Goal: Task Accomplishment & Management: Manage account settings

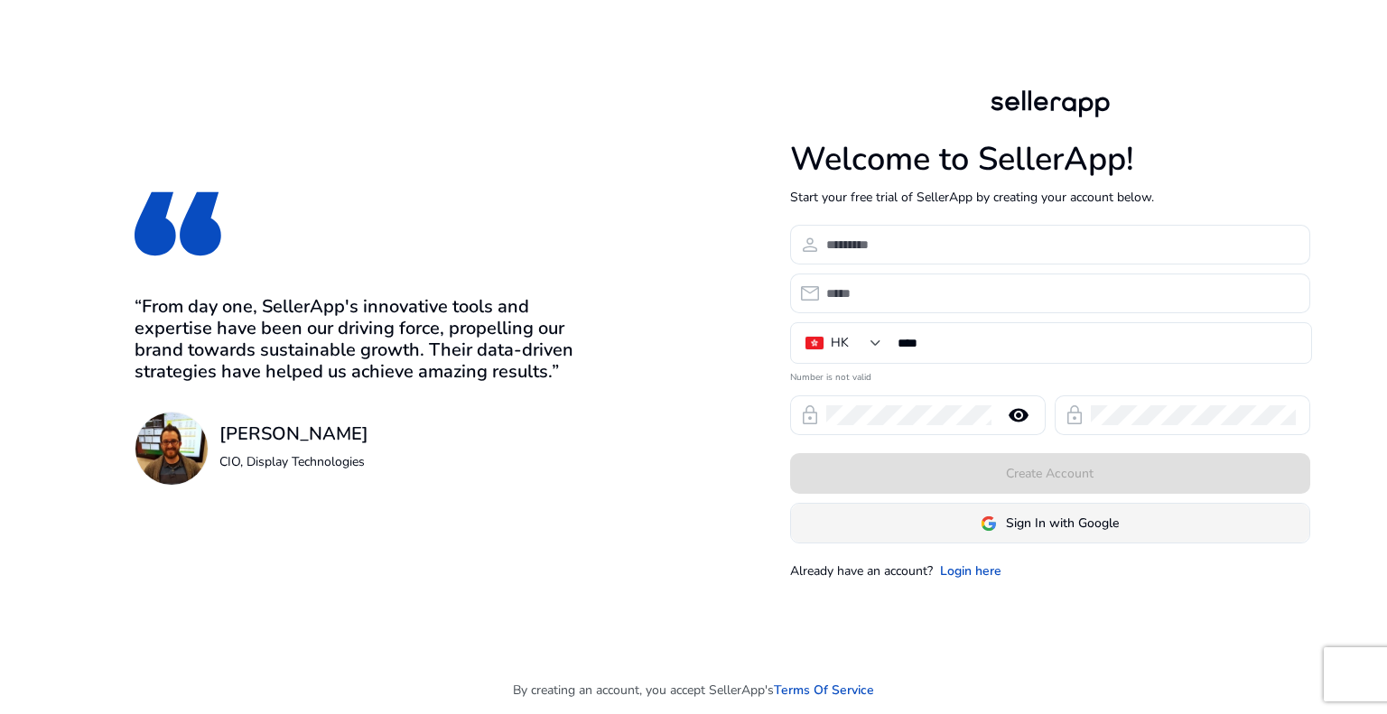
click at [1026, 517] on span "Sign In with Google" at bounding box center [1062, 523] width 113 height 19
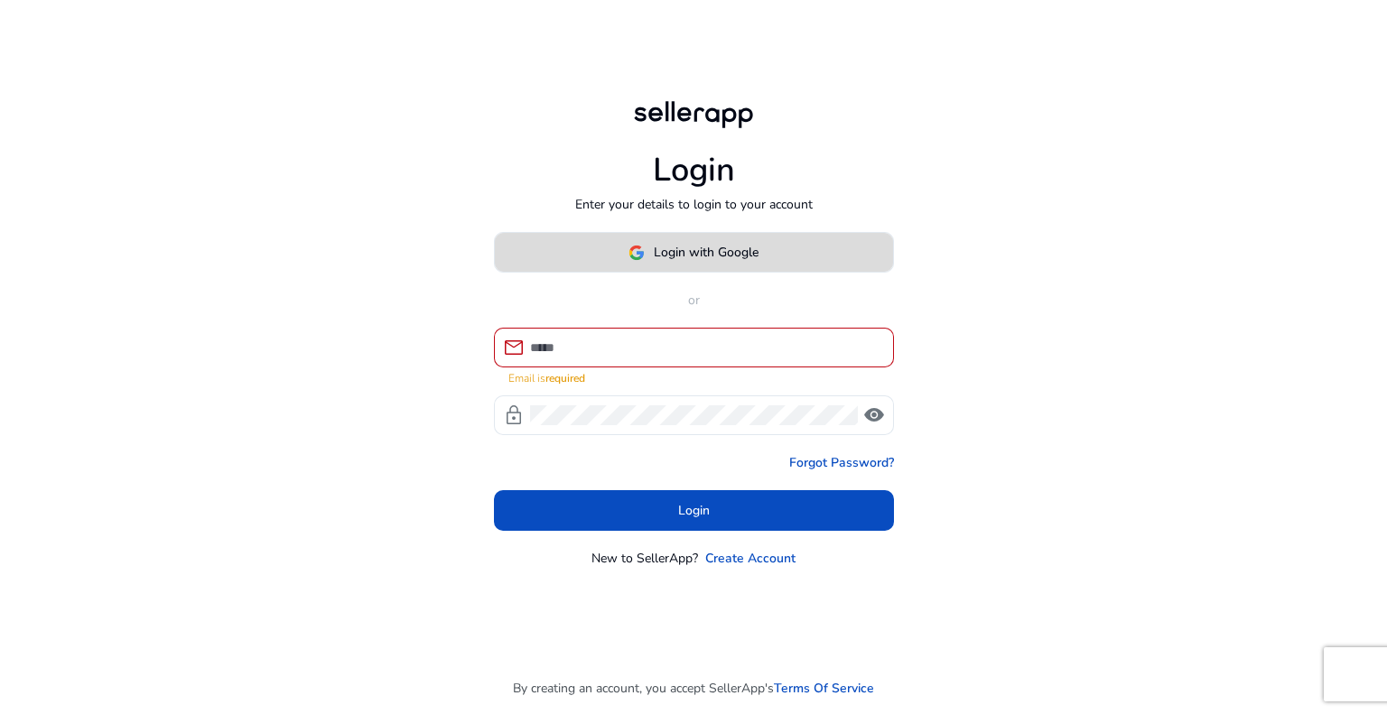
click at [683, 262] on span "Login with Google" at bounding box center [706, 252] width 105 height 19
